Goal: Task Accomplishment & Management: Use online tool/utility

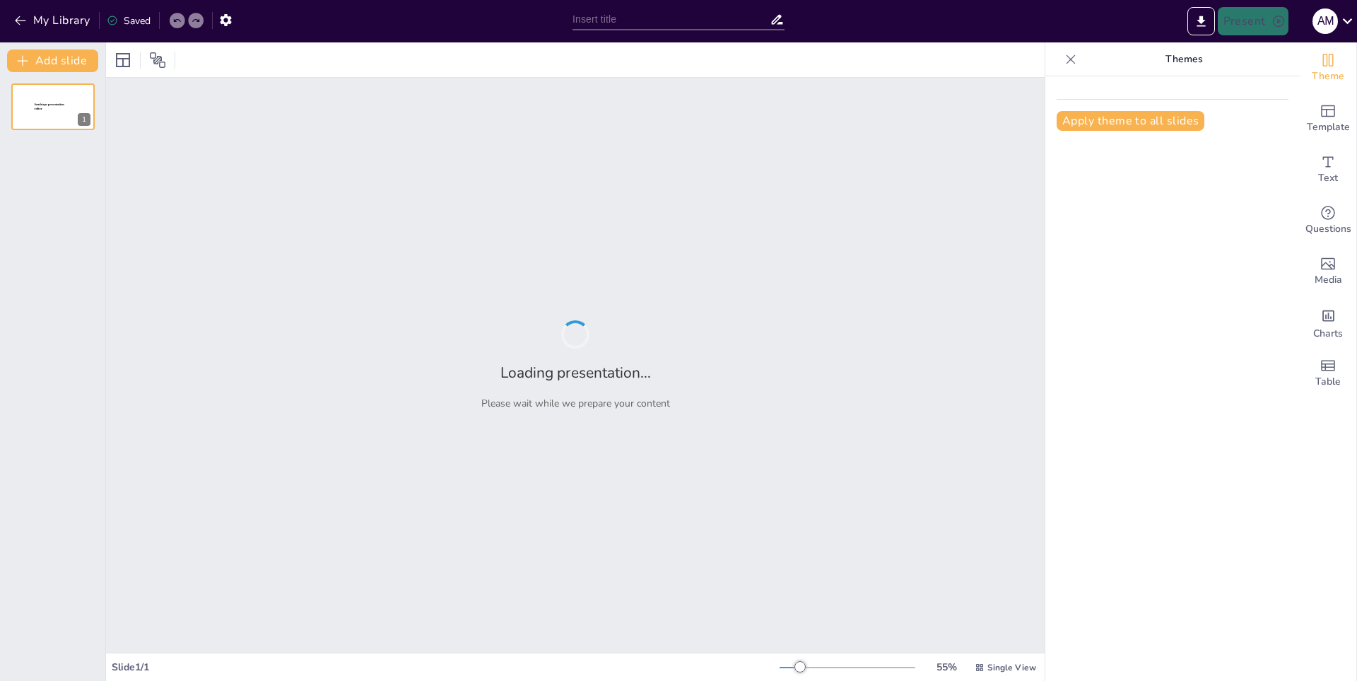
type input "La Evolución del Teléfono Celular"
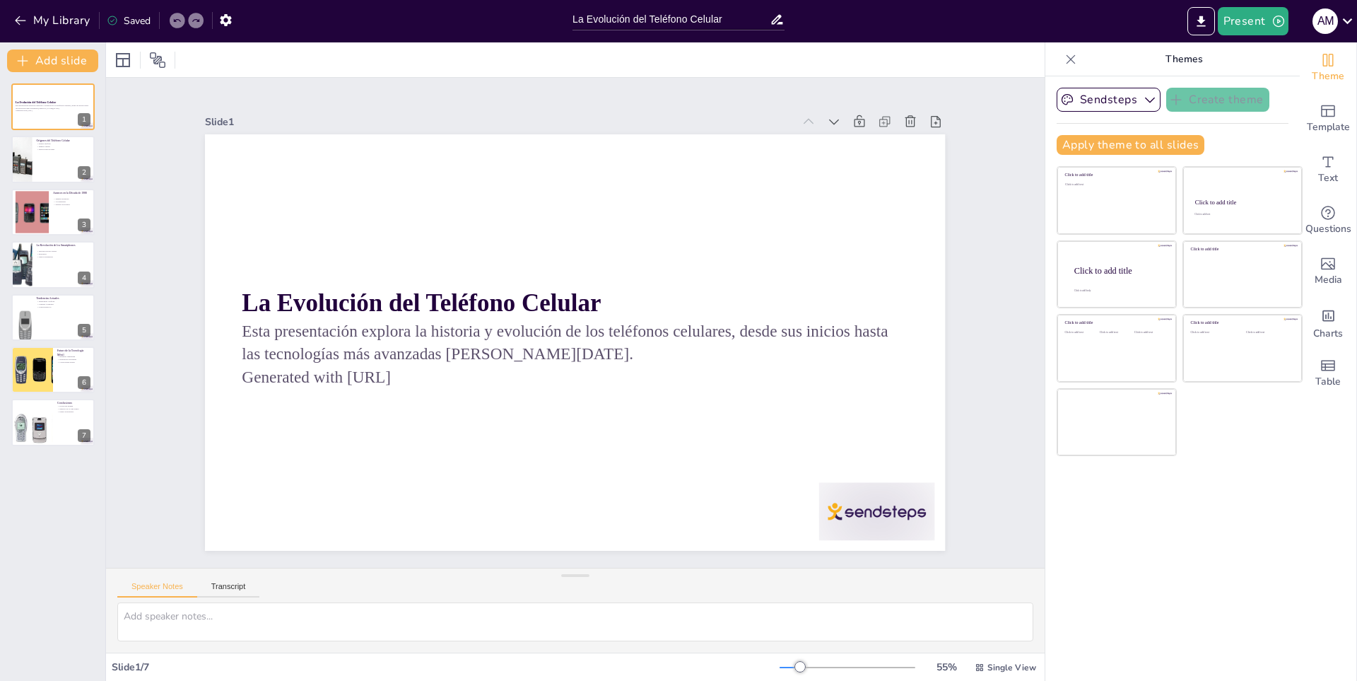
click at [16, 8] on div "My Library Saved" at bounding box center [119, 19] width 239 height 25
click at [27, 20] on icon "button" at bounding box center [20, 20] width 14 height 14
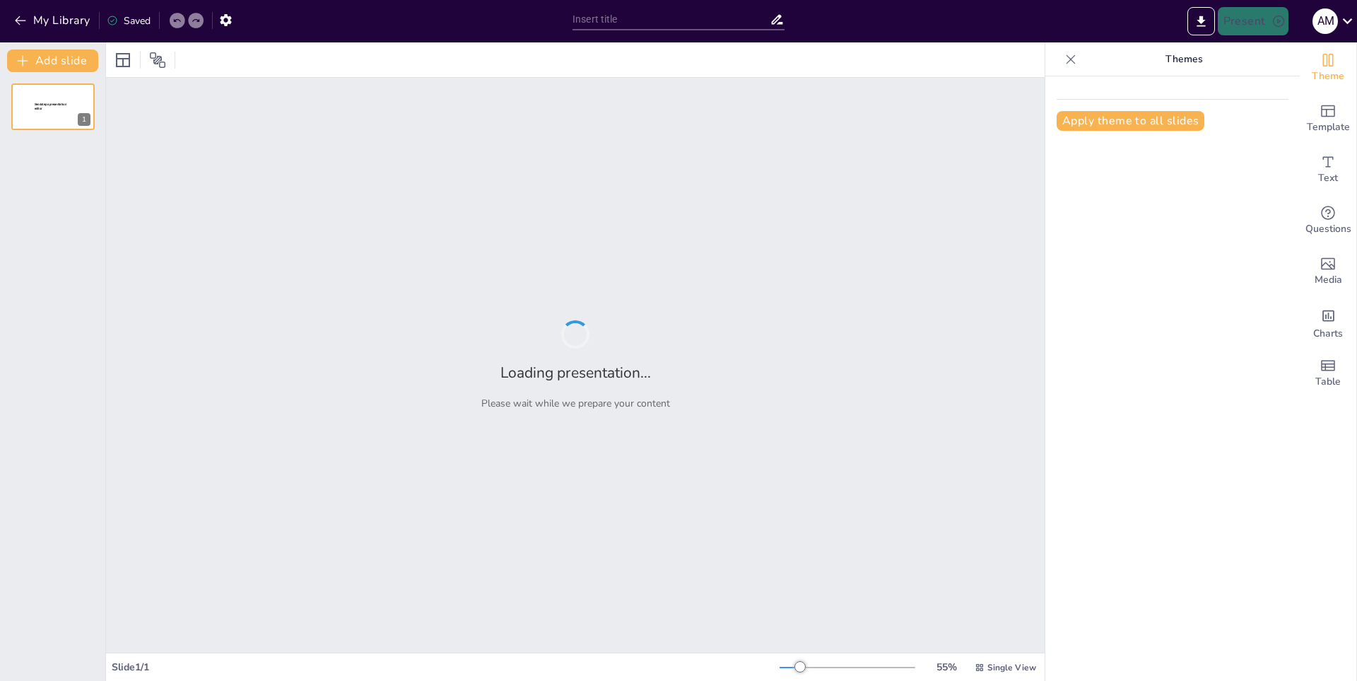
type input "Exploring the Dawn of Humanity: A Prehistoric Overview"
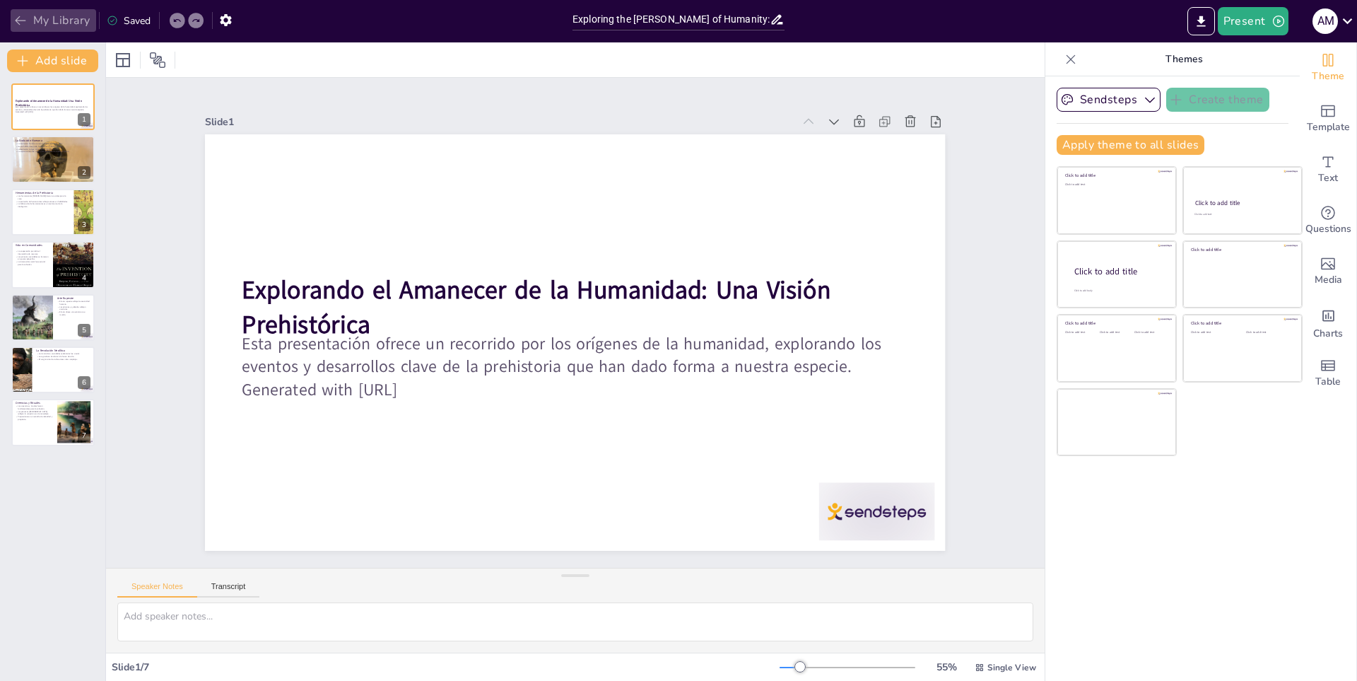
click at [40, 17] on button "My Library" at bounding box center [54, 20] width 86 height 23
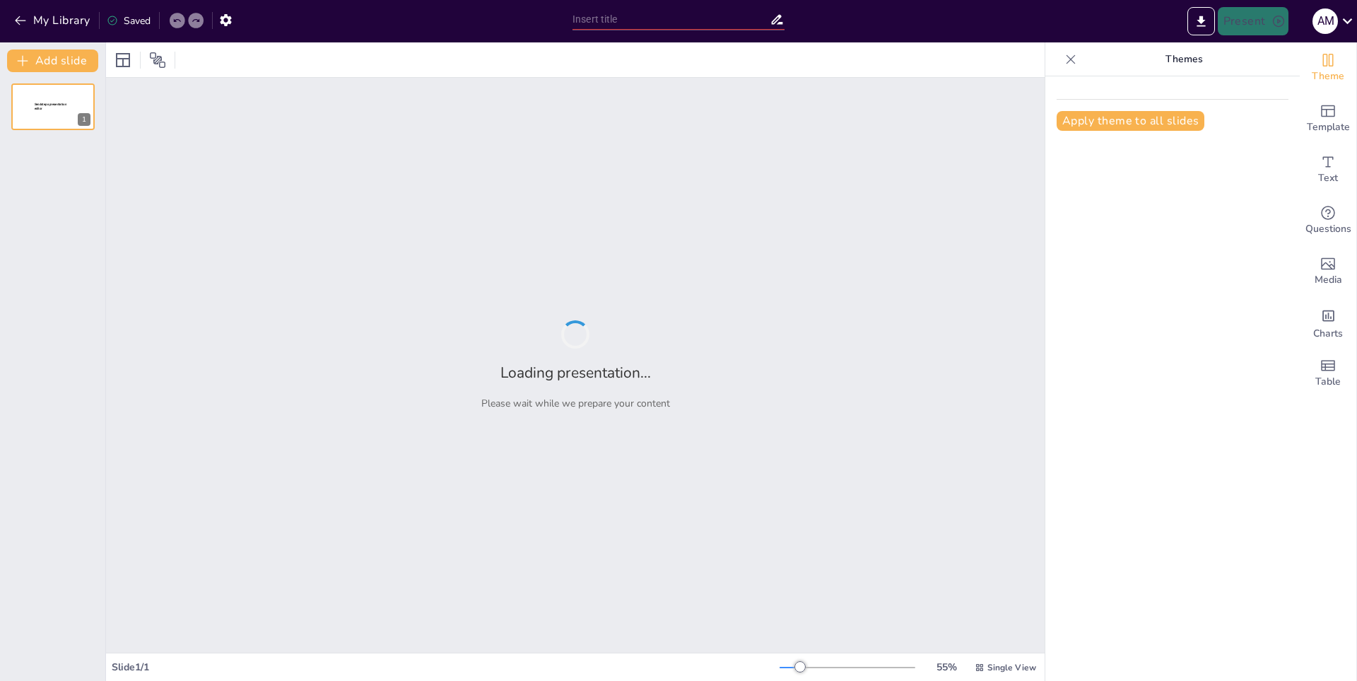
type input "El Voleibol en la Educación Física: Beneficios y Actividades"
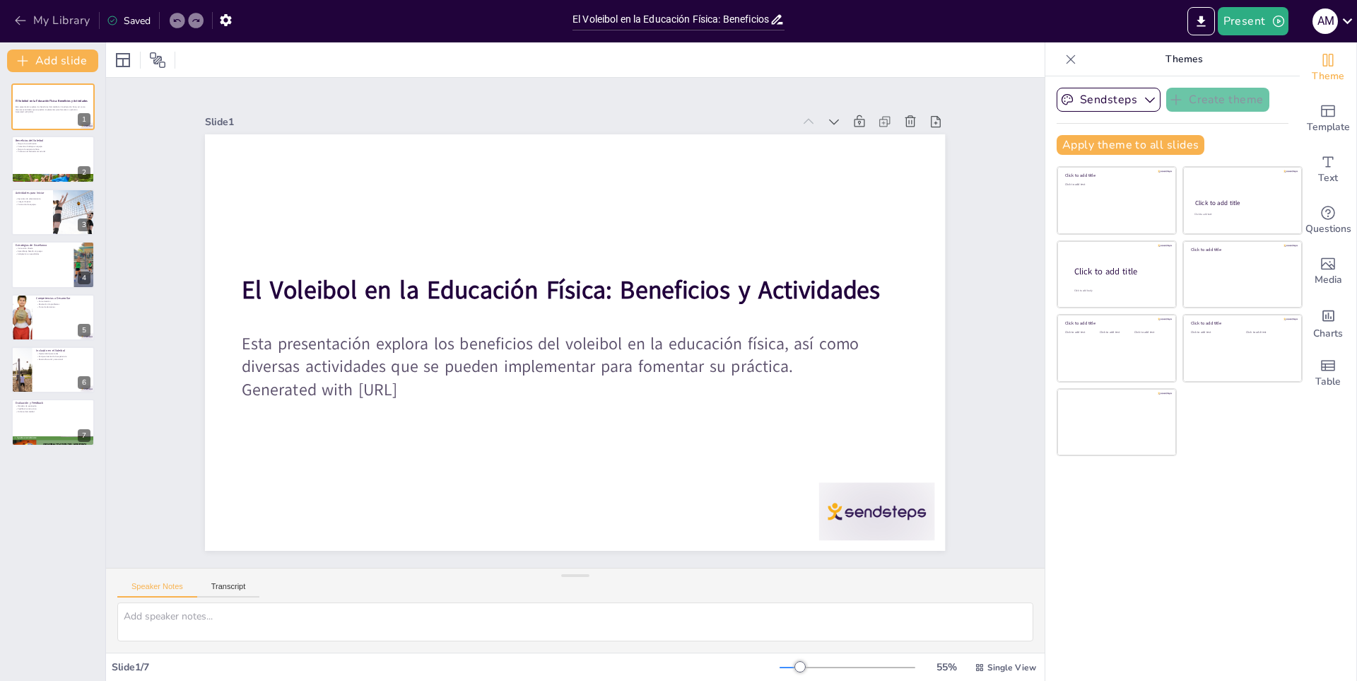
click at [42, 16] on button "My Library" at bounding box center [54, 20] width 86 height 23
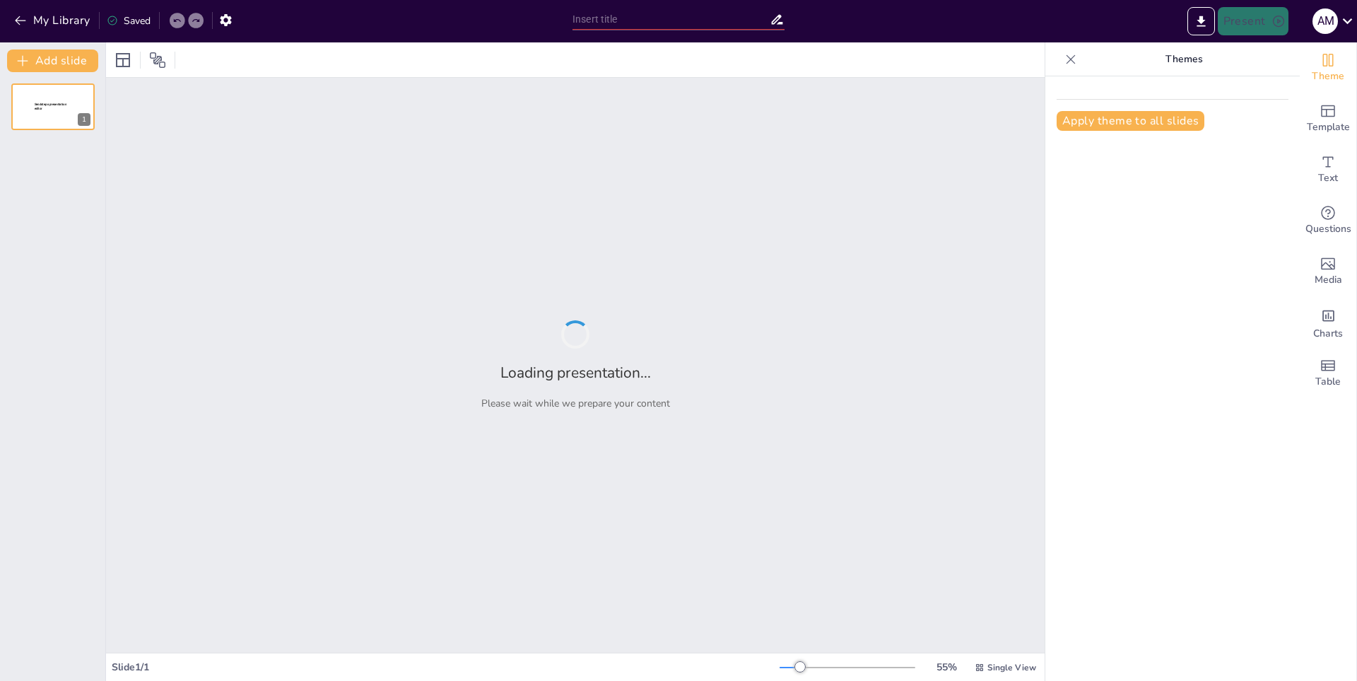
type input "El Impacto del Golf en la Salud y el Bienestar"
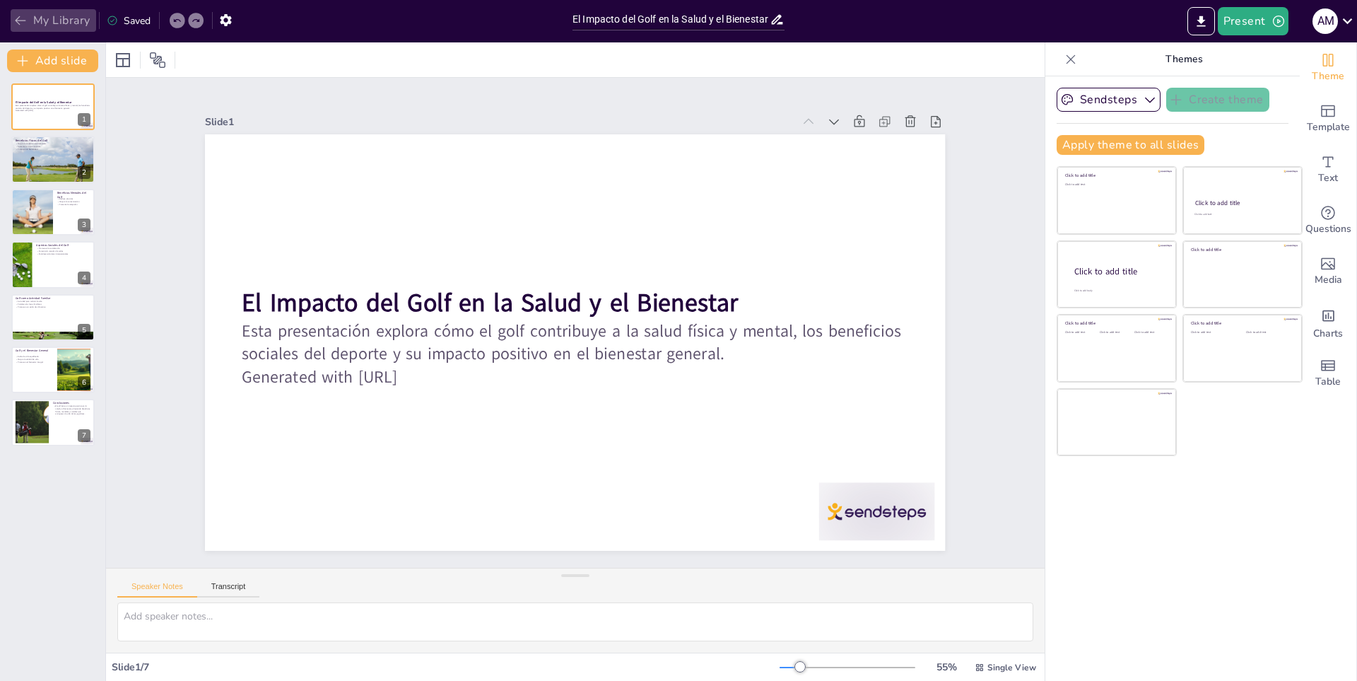
click at [45, 10] on button "My Library" at bounding box center [54, 20] width 86 height 23
